Goal: Entertainment & Leisure: Consume media (video, audio)

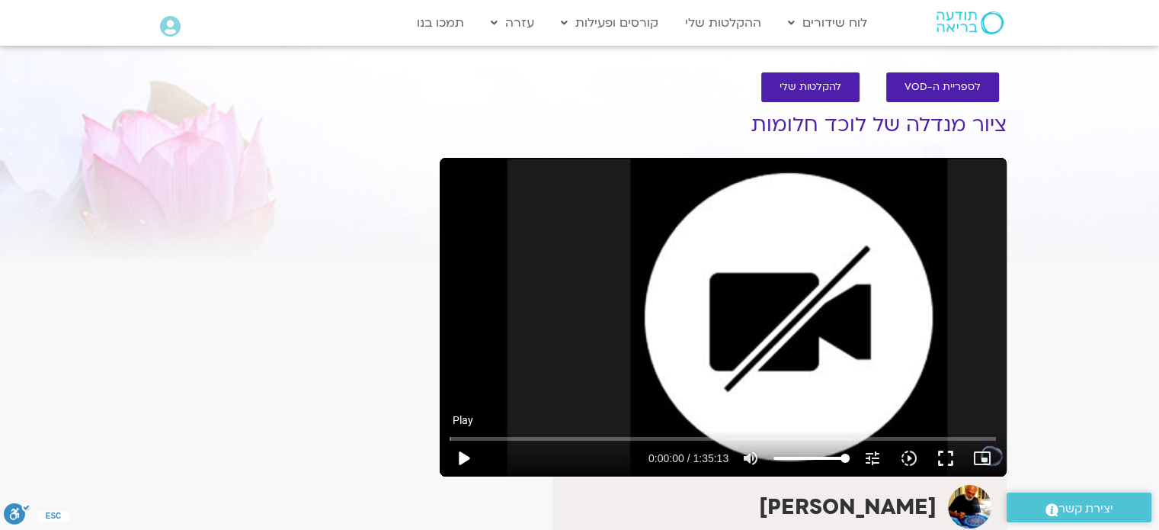
click at [466, 456] on button "play_arrow" at bounding box center [463, 458] width 37 height 37
click at [457, 437] on input "Seek" at bounding box center [723, 438] width 546 height 9
click at [469, 435] on input "Seek" at bounding box center [723, 438] width 546 height 9
click at [478, 436] on input "Seek" at bounding box center [723, 438] width 546 height 9
click at [466, 456] on button "pause" at bounding box center [463, 458] width 37 height 37
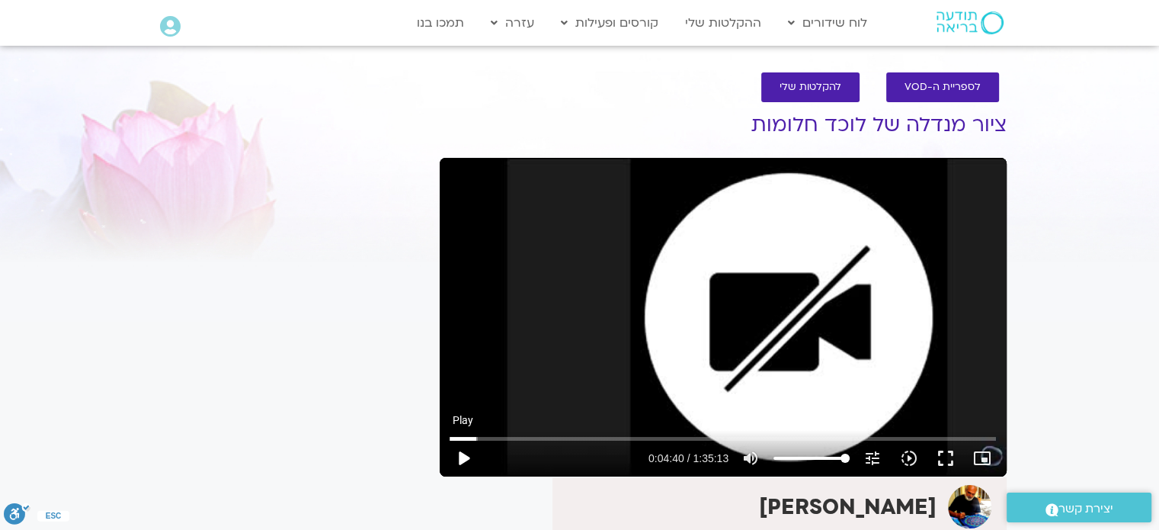
click at [468, 459] on button "play_arrow" at bounding box center [463, 458] width 37 height 37
click at [460, 456] on button "pause" at bounding box center [463, 458] width 37 height 37
click at [464, 460] on button "play_arrow" at bounding box center [463, 458] width 37 height 37
click at [464, 456] on button "pause" at bounding box center [463, 458] width 37 height 37
click at [460, 453] on button "play_arrow" at bounding box center [463, 458] width 37 height 37
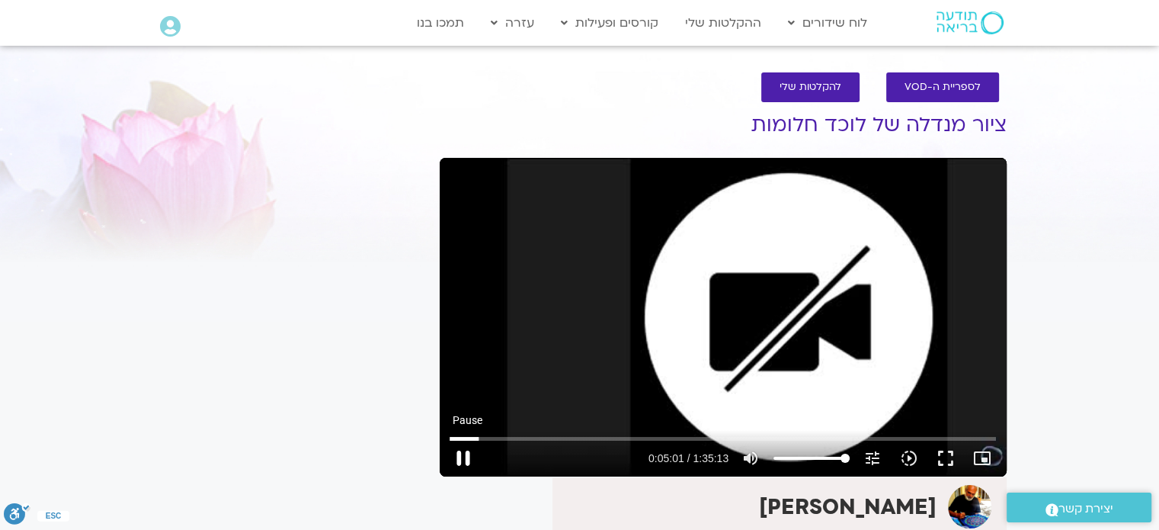
click at [459, 457] on button "pause" at bounding box center [463, 458] width 37 height 37
click at [462, 459] on button "play_arrow" at bounding box center [463, 458] width 37 height 37
click at [463, 456] on button "pause" at bounding box center [463, 458] width 37 height 37
click at [459, 458] on button "play_arrow" at bounding box center [463, 458] width 37 height 37
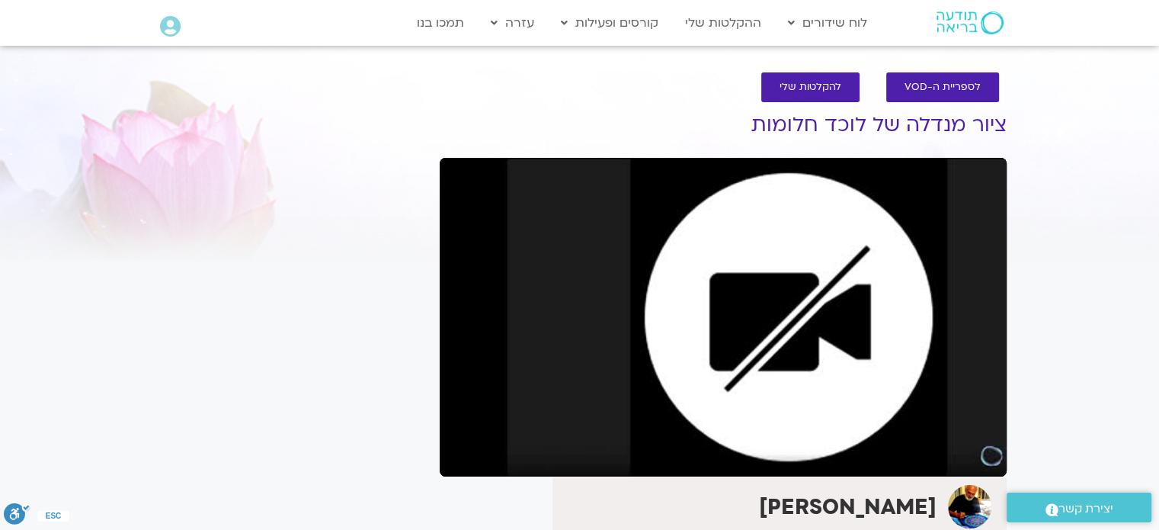
click at [463, 459] on button "pause" at bounding box center [463, 458] width 37 height 37
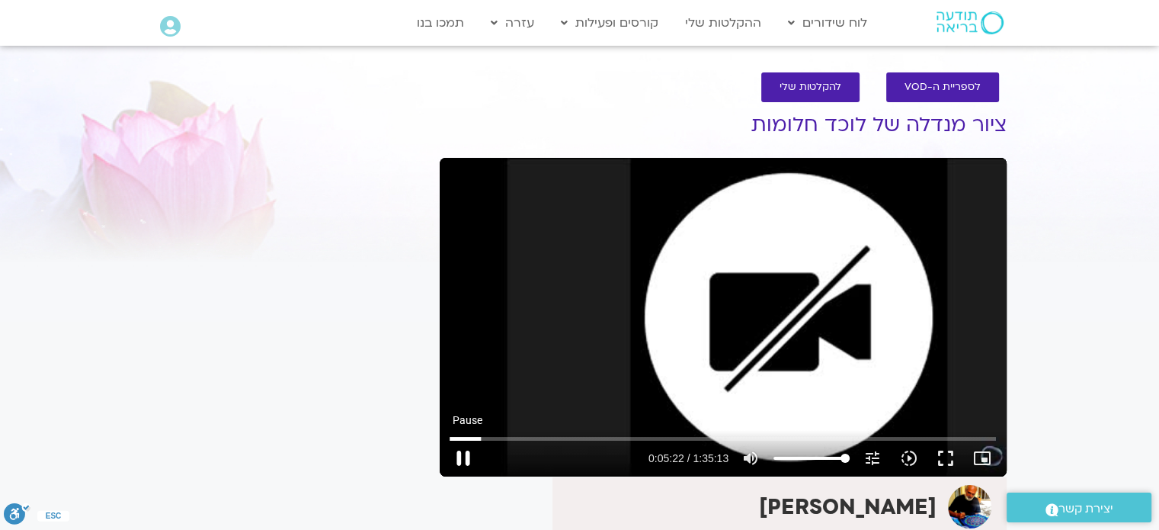
click at [466, 448] on button "pause" at bounding box center [463, 458] width 37 height 37
click at [466, 456] on button "play_arrow" at bounding box center [463, 458] width 37 height 37
click at [462, 456] on button "pause" at bounding box center [463, 458] width 37 height 37
click at [463, 454] on button "play_arrow" at bounding box center [463, 458] width 37 height 37
click at [463, 457] on button "pause" at bounding box center [463, 458] width 37 height 37
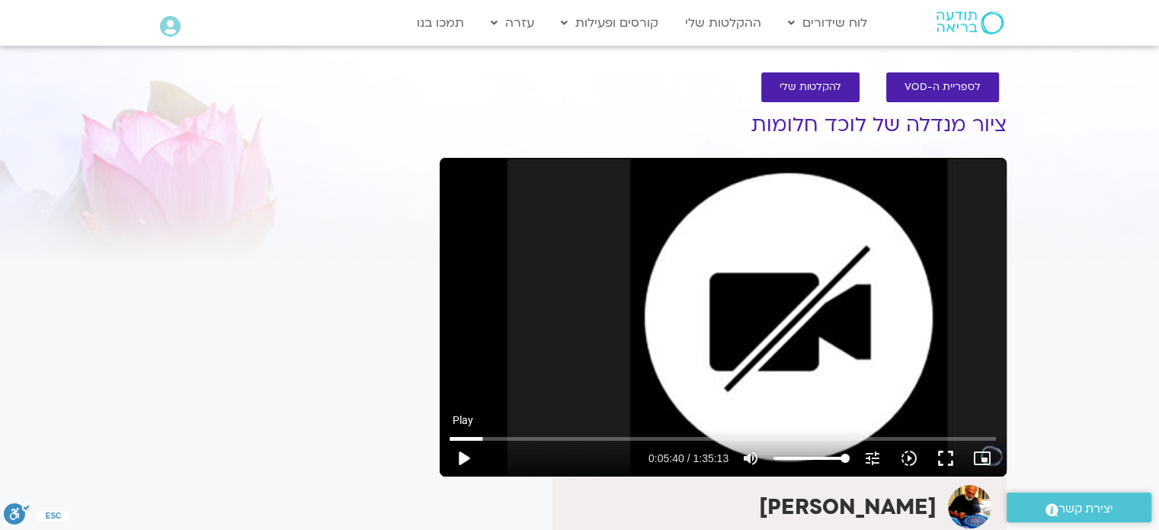
click at [466, 456] on button "play_arrow" at bounding box center [463, 458] width 37 height 37
click at [463, 456] on button "pause" at bounding box center [463, 458] width 37 height 37
click at [464, 460] on button "play_arrow" at bounding box center [463, 458] width 37 height 37
click at [464, 459] on button "pause" at bounding box center [463, 458] width 37 height 37
click at [464, 462] on button "play_arrow" at bounding box center [463, 458] width 37 height 37
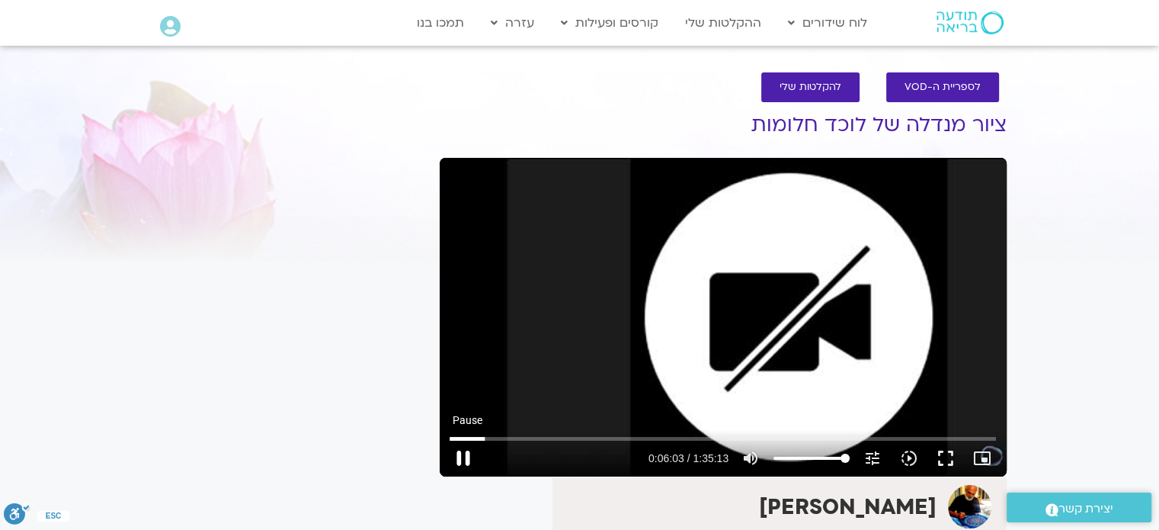
click at [462, 453] on button "pause" at bounding box center [463, 458] width 37 height 37
click at [462, 460] on button "play_arrow" at bounding box center [463, 458] width 37 height 37
click at [462, 453] on button "pause" at bounding box center [463, 458] width 37 height 37
click at [462, 458] on button "play_arrow" at bounding box center [463, 458] width 37 height 37
click at [463, 453] on button "pause" at bounding box center [463, 458] width 37 height 37
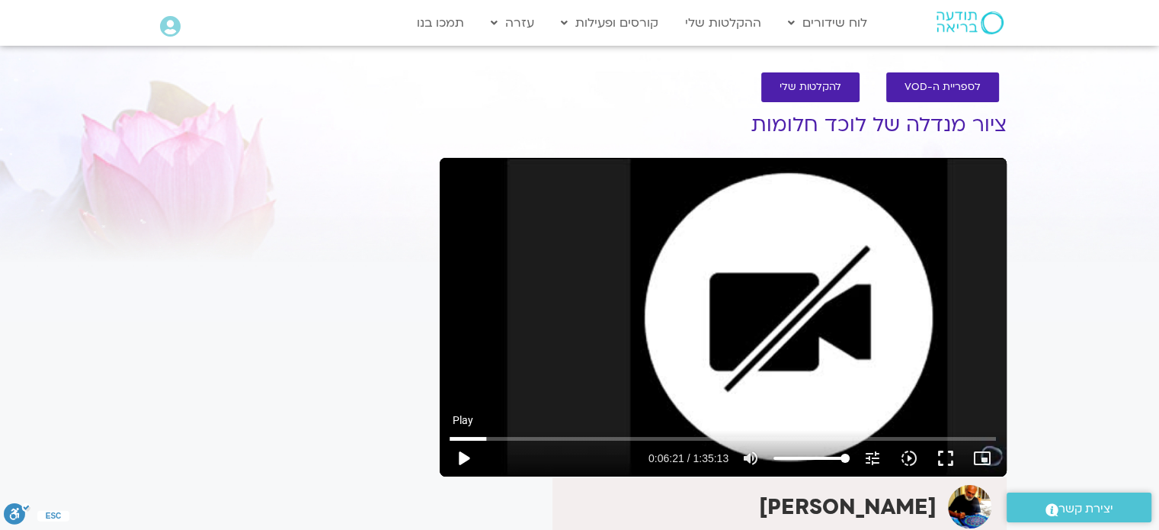
click at [462, 459] on button "play_arrow" at bounding box center [463, 458] width 37 height 37
click at [462, 459] on button "pause" at bounding box center [463, 458] width 37 height 37
click at [462, 459] on button "play_arrow" at bounding box center [463, 458] width 37 height 37
click at [462, 457] on button "pause" at bounding box center [463, 458] width 37 height 37
click at [463, 454] on button "play_arrow" at bounding box center [463, 458] width 37 height 37
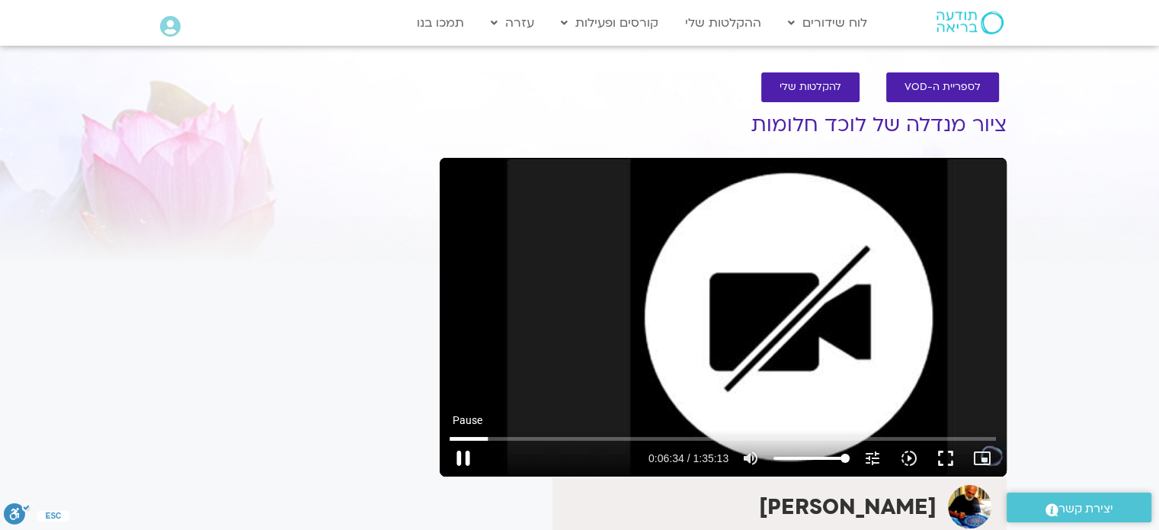
click at [464, 459] on button "pause" at bounding box center [463, 458] width 37 height 37
click at [464, 456] on button "pause" at bounding box center [463, 458] width 37 height 37
click at [459, 458] on button "play_arrow" at bounding box center [463, 458] width 37 height 37
click at [463, 455] on button "pause" at bounding box center [463, 458] width 37 height 37
click at [464, 456] on button "play_arrow" at bounding box center [463, 458] width 37 height 37
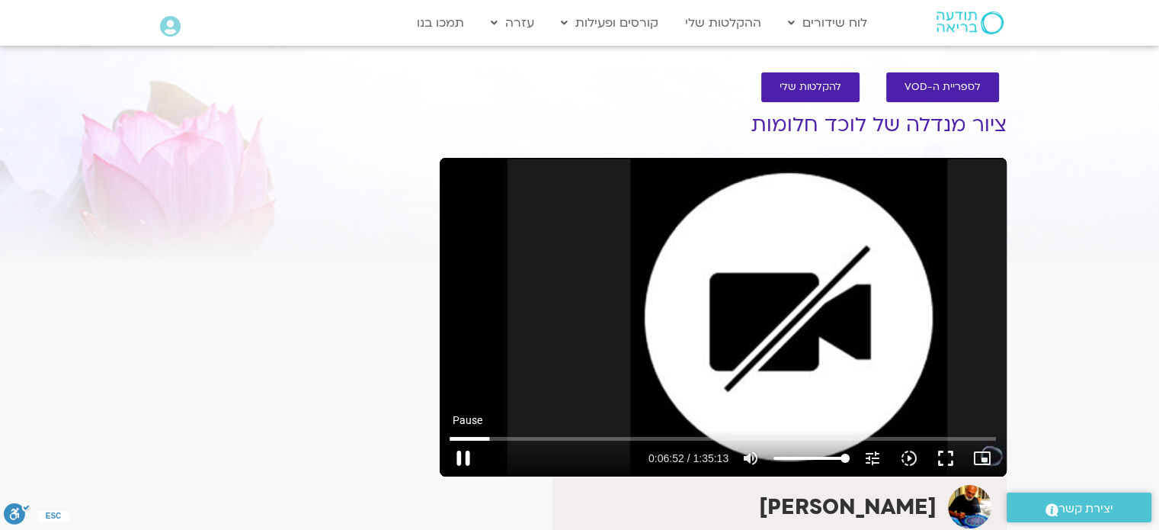
click at [462, 456] on button "pause" at bounding box center [463, 458] width 37 height 37
click at [461, 447] on button "play_arrow" at bounding box center [463, 458] width 37 height 37
click at [462, 454] on button "pause" at bounding box center [463, 458] width 37 height 37
click at [461, 459] on button "play_arrow" at bounding box center [463, 458] width 37 height 37
click at [462, 456] on button "pause" at bounding box center [463, 458] width 37 height 37
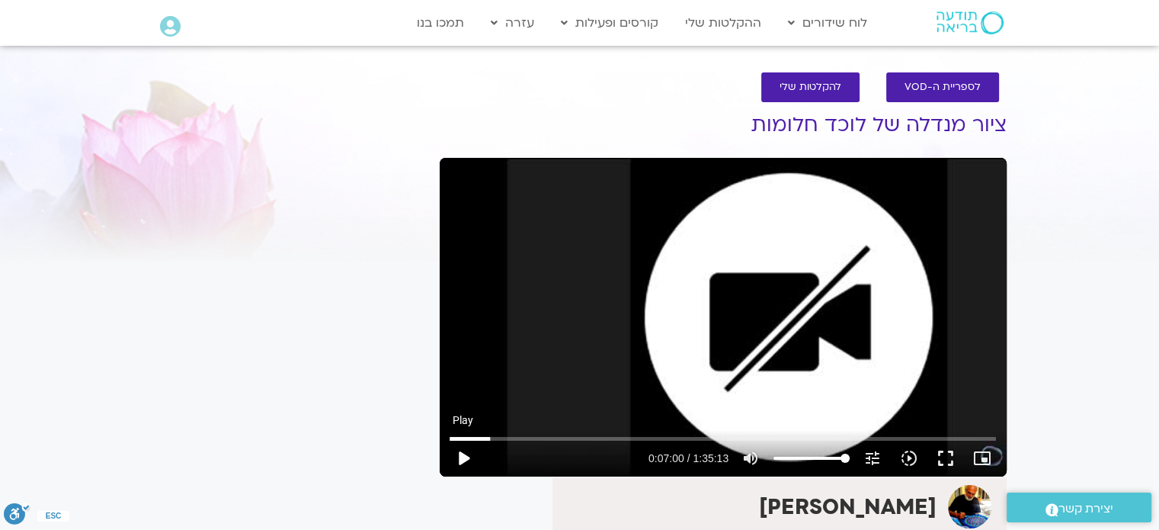
click at [464, 456] on button "play_arrow" at bounding box center [463, 458] width 37 height 37
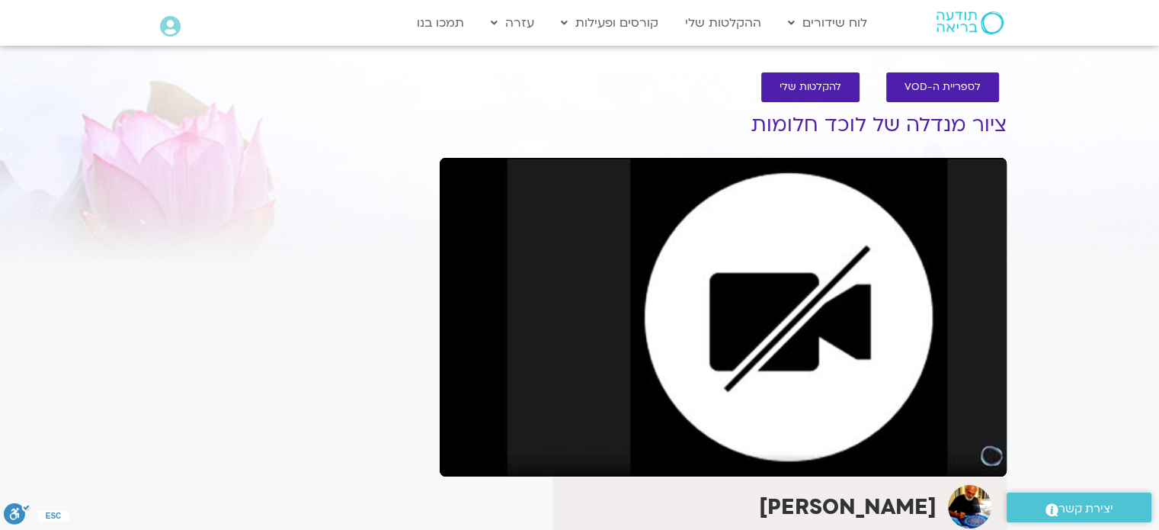
click at [462, 456] on button "pause" at bounding box center [463, 458] width 37 height 37
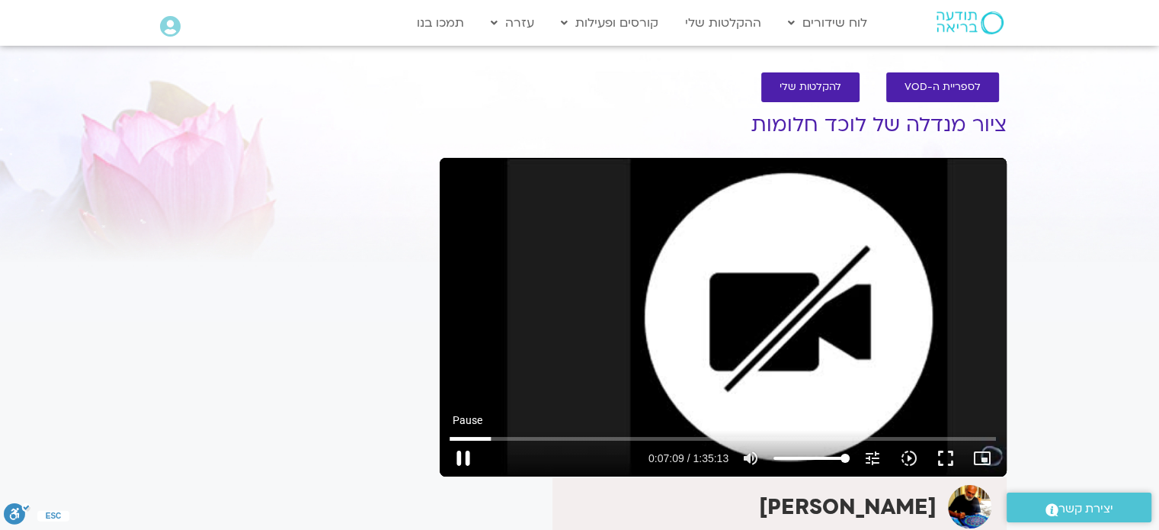
click at [469, 460] on button "pause" at bounding box center [463, 458] width 37 height 37
click at [467, 457] on button "play_arrow" at bounding box center [463, 458] width 37 height 37
click at [462, 453] on button "pause" at bounding box center [463, 458] width 37 height 37
click at [462, 455] on button "play_arrow" at bounding box center [463, 458] width 37 height 37
click at [466, 453] on button "pause" at bounding box center [463, 458] width 37 height 37
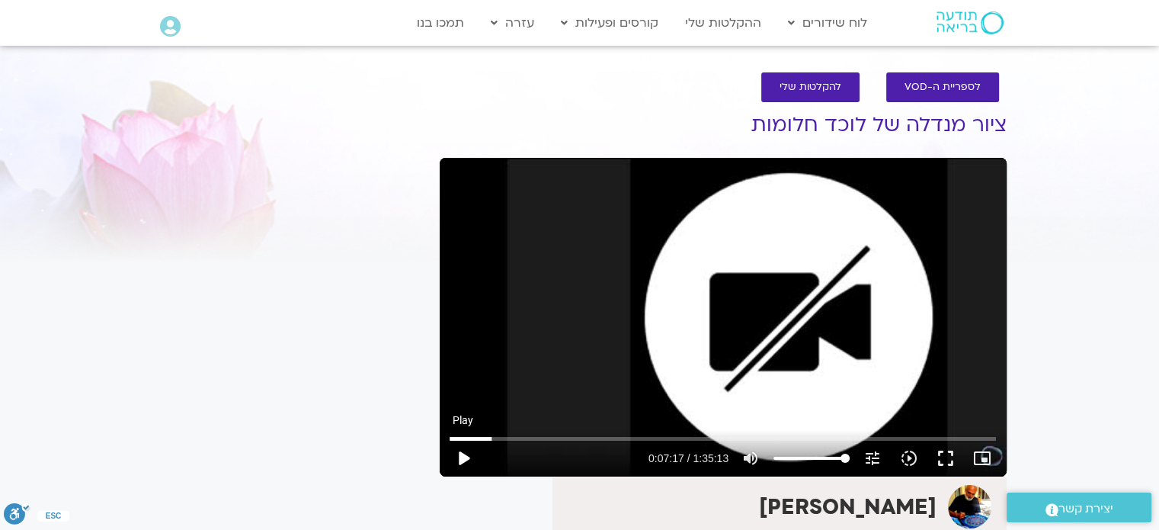
click at [466, 456] on button "play_arrow" at bounding box center [463, 458] width 37 height 37
click at [465, 456] on button "pause" at bounding box center [463, 458] width 37 height 37
click at [460, 456] on button "play_arrow" at bounding box center [463, 458] width 37 height 37
click at [463, 456] on button "pause" at bounding box center [463, 458] width 37 height 37
click at [463, 456] on button "play_arrow" at bounding box center [463, 458] width 37 height 37
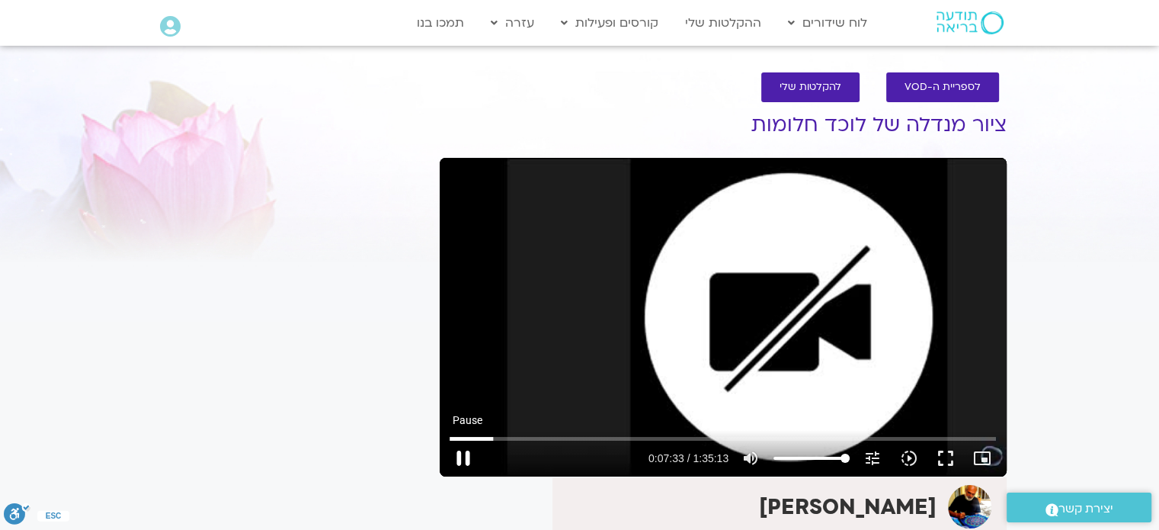
click at [464, 455] on button "pause" at bounding box center [463, 458] width 37 height 37
click at [459, 454] on button "play_arrow" at bounding box center [463, 458] width 37 height 37
click at [463, 458] on button "pause" at bounding box center [463, 458] width 37 height 37
click at [463, 459] on button "play_arrow" at bounding box center [463, 458] width 37 height 37
click at [463, 453] on button "pause" at bounding box center [463, 458] width 37 height 37
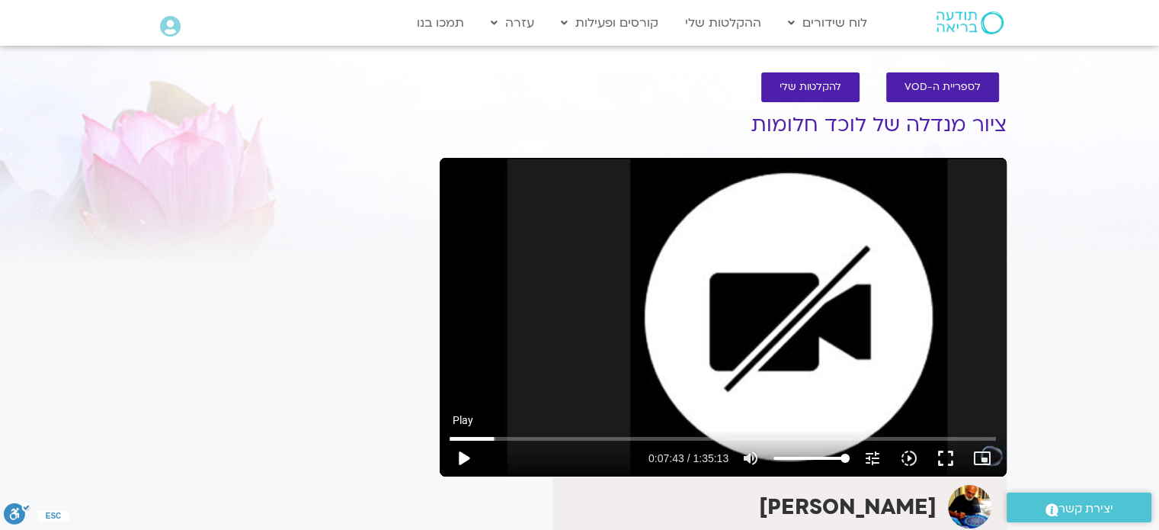
click at [462, 457] on button "play_arrow" at bounding box center [463, 458] width 37 height 37
click at [461, 456] on button "pause" at bounding box center [463, 458] width 37 height 37
click at [463, 459] on button "play_arrow" at bounding box center [463, 458] width 37 height 37
click at [462, 457] on button "pause" at bounding box center [463, 458] width 37 height 37
click at [462, 454] on button "play_arrow" at bounding box center [463, 458] width 37 height 37
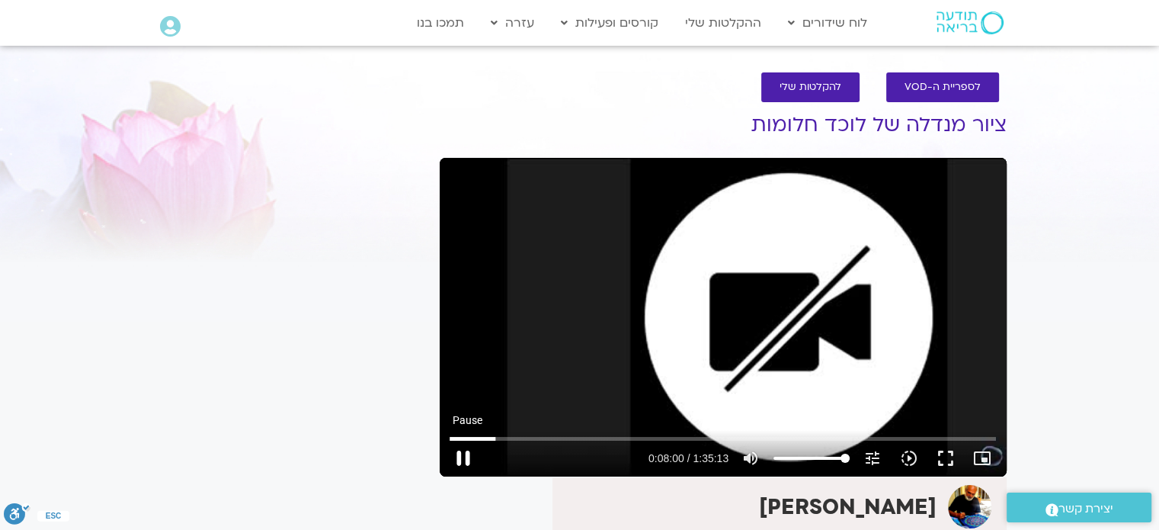
click at [463, 459] on button "pause" at bounding box center [463, 458] width 37 height 37
click at [466, 458] on button "play_arrow" at bounding box center [463, 458] width 37 height 37
click at [461, 450] on button "pause" at bounding box center [463, 458] width 37 height 37
type input "541.212146"
